Goal: Task Accomplishment & Management: Use online tool/utility

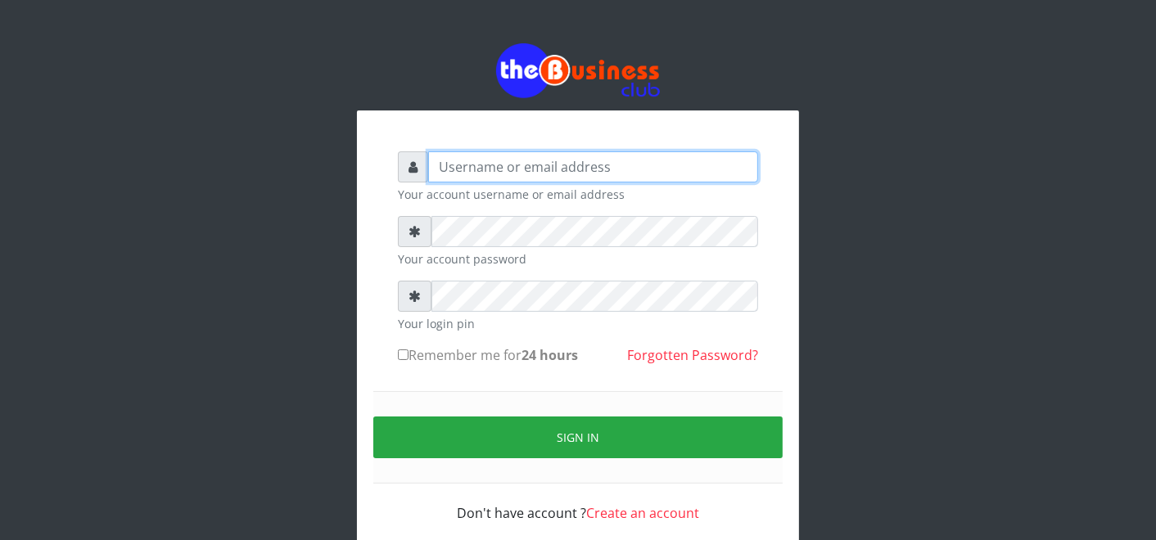
click at [467, 169] on input "text" at bounding box center [593, 166] width 330 height 31
type input "father"
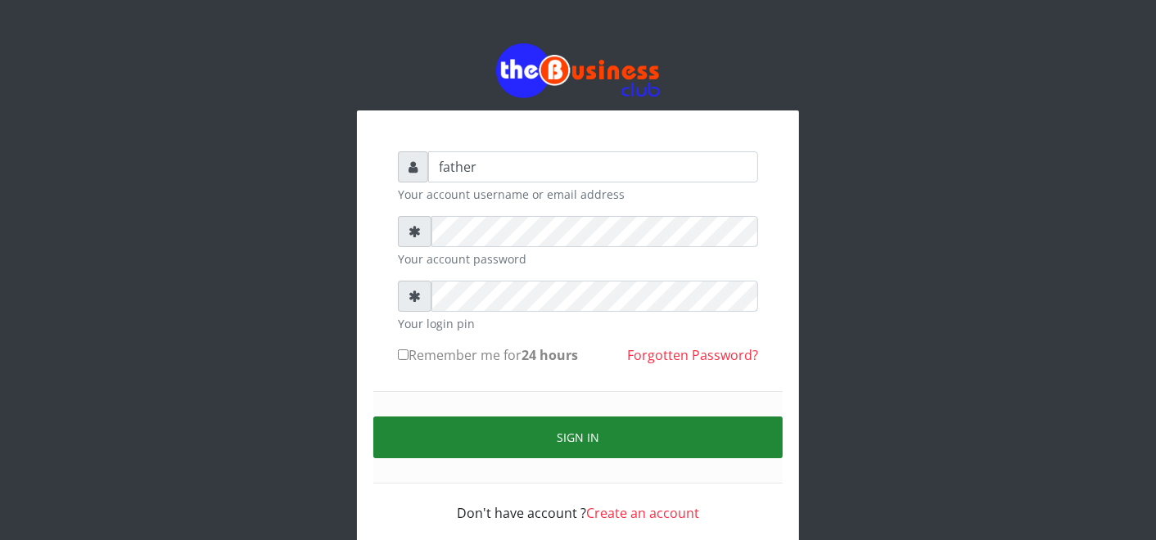
click at [559, 431] on button "Sign in" at bounding box center [577, 438] width 409 height 42
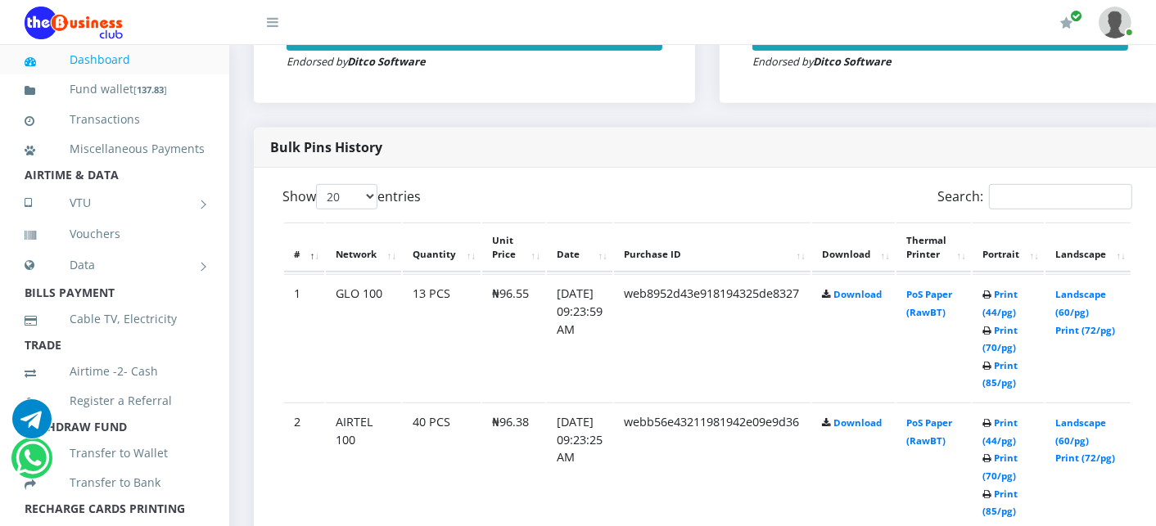
scroll to position [764, 0]
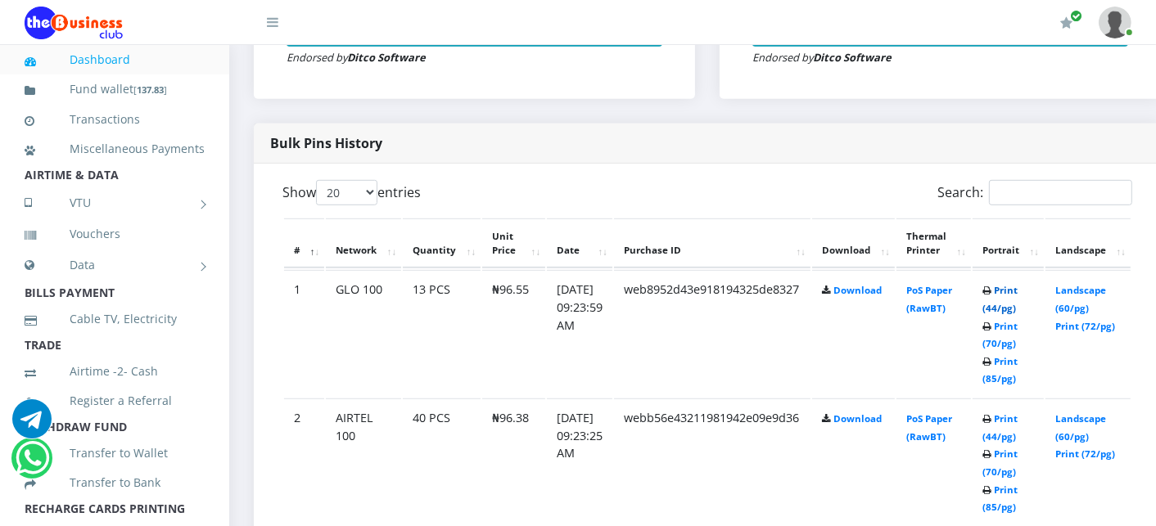
click at [1018, 290] on link "Print (44/pg)" at bounding box center [999, 299] width 35 height 30
click at [1018, 418] on link "Print (44/pg)" at bounding box center [999, 428] width 35 height 30
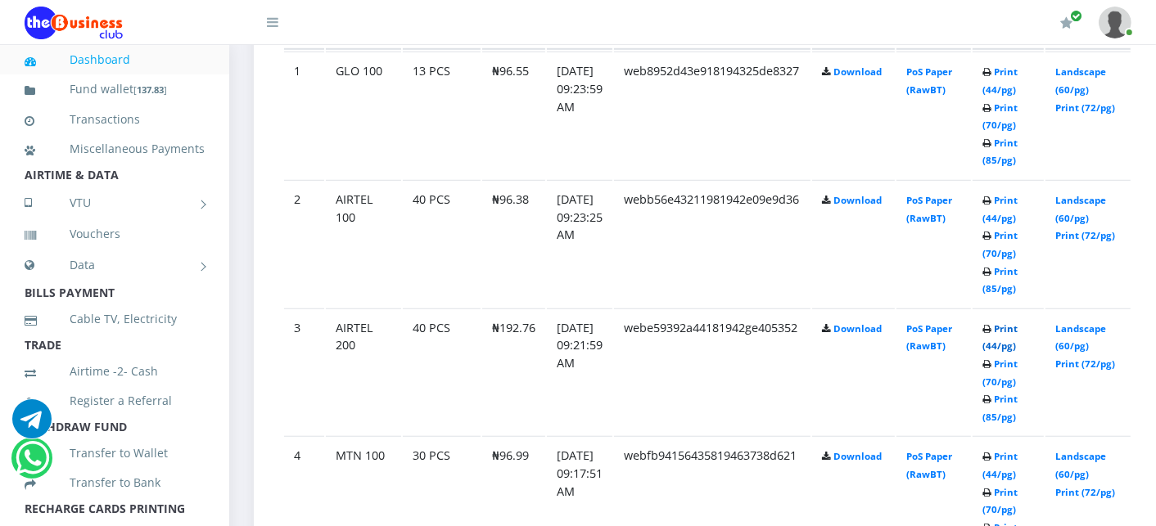
click at [1018, 326] on link "Print (44/pg)" at bounding box center [999, 338] width 35 height 30
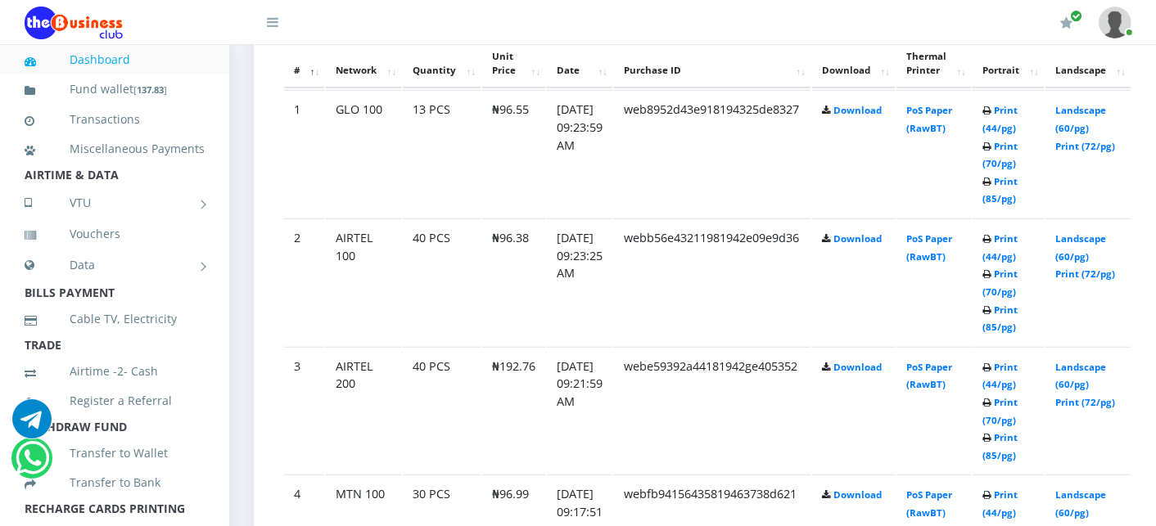
scroll to position [982, 0]
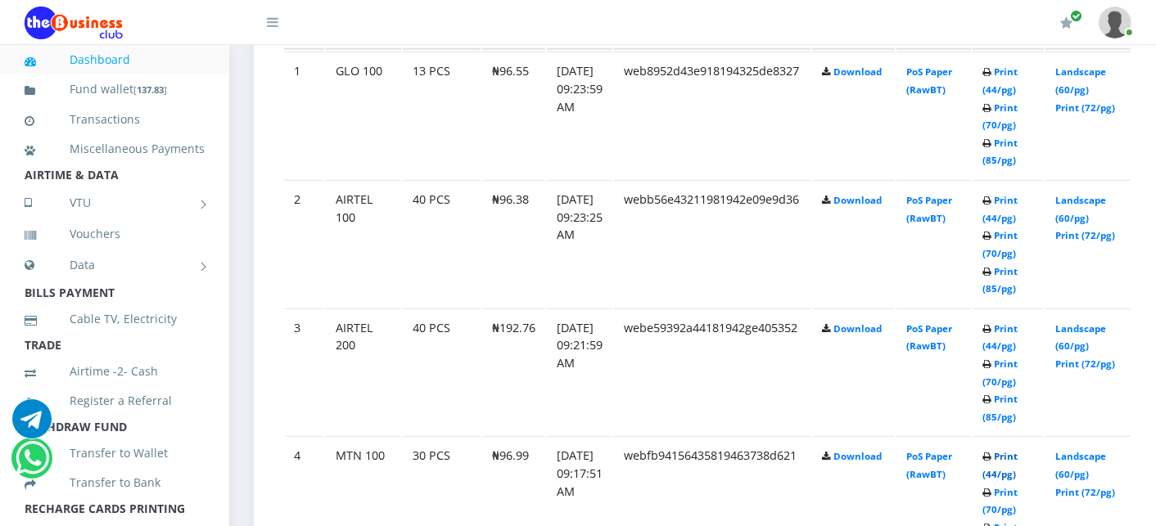
click at [1018, 454] on link "Print (44/pg)" at bounding box center [999, 465] width 35 height 30
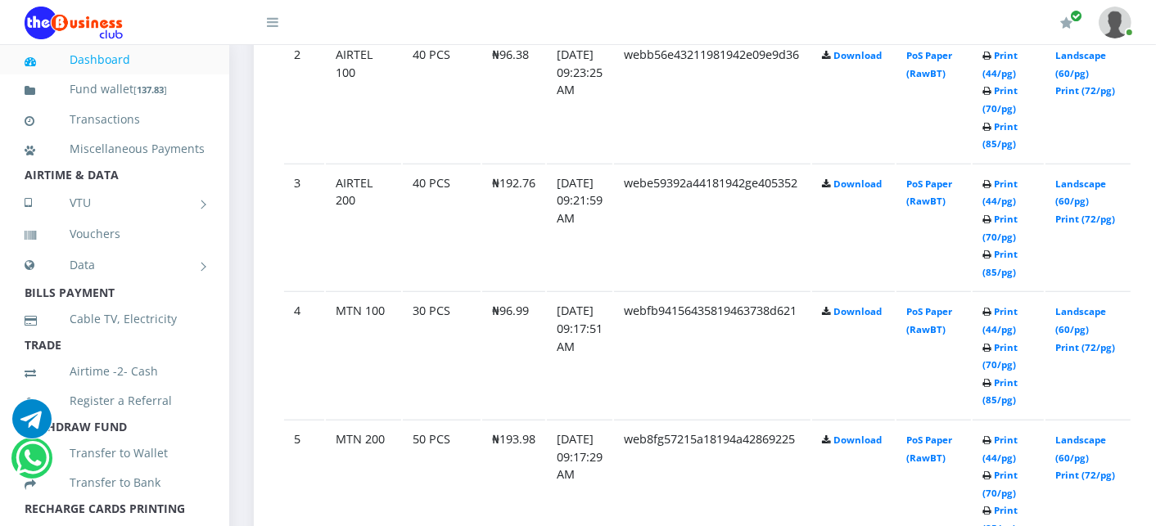
scroll to position [1164, 0]
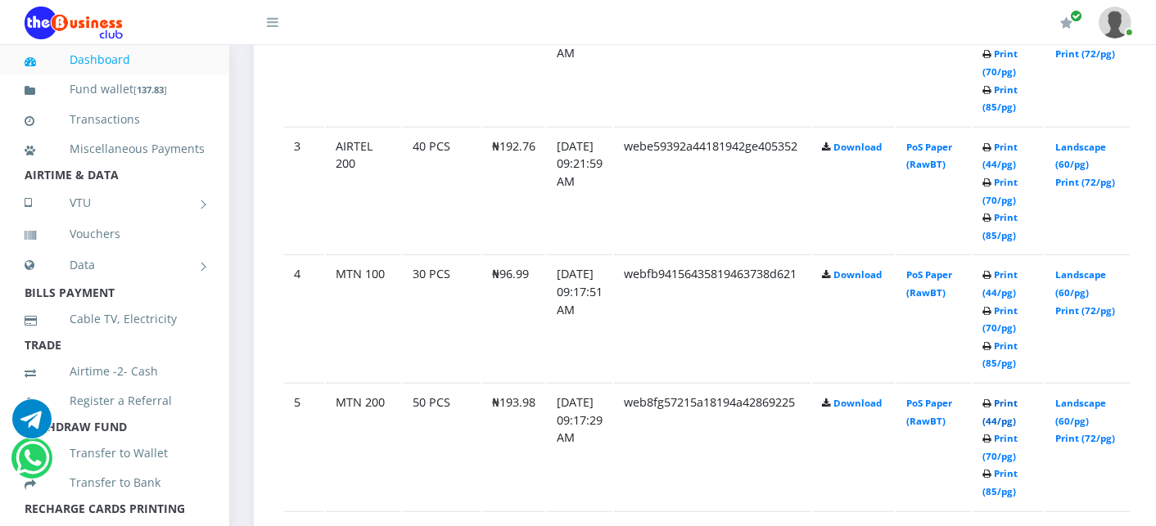
click at [1018, 401] on link "Print (44/pg)" at bounding box center [999, 412] width 35 height 30
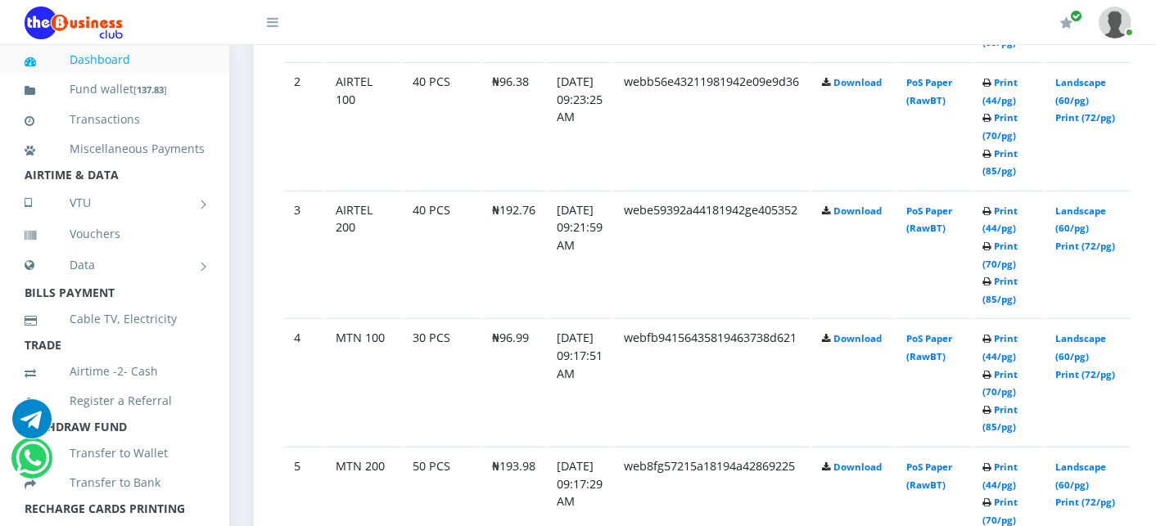
scroll to position [1164, 0]
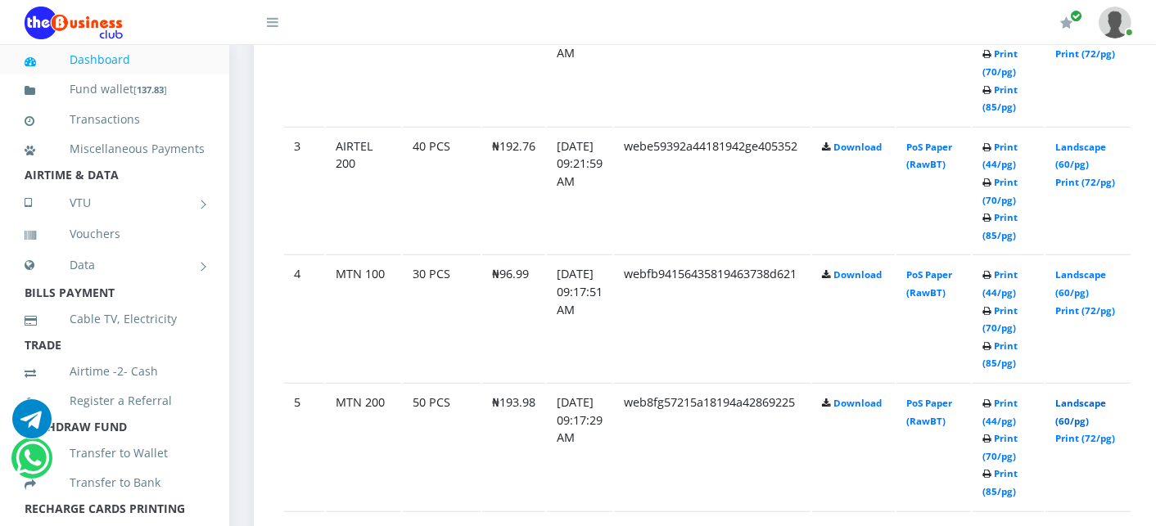
click at [1106, 399] on link "Landscape (60/pg)" at bounding box center [1080, 412] width 51 height 30
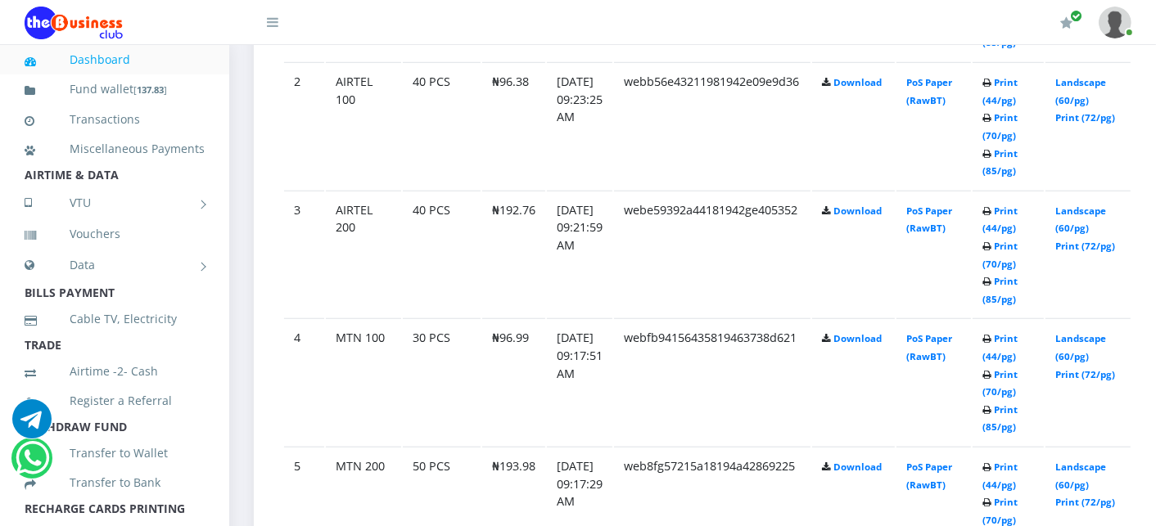
scroll to position [1164, 0]
